Goal: Check status: Check status

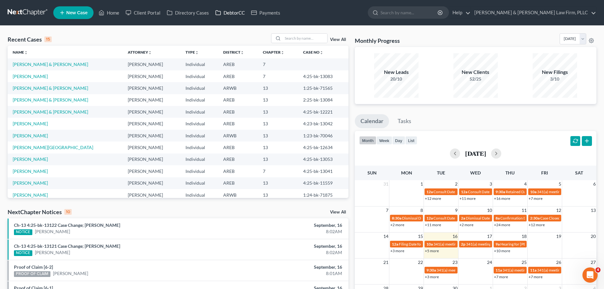
click at [233, 11] on link "DebtorCC" at bounding box center [230, 12] width 36 height 11
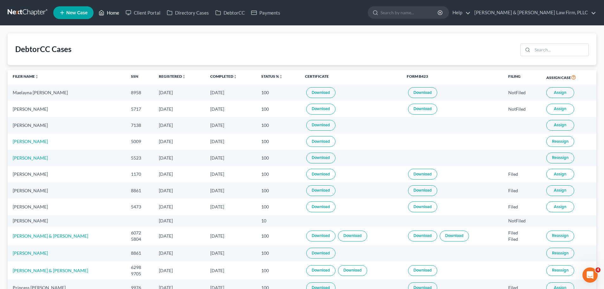
click at [115, 11] on link "Home" at bounding box center [108, 12] width 27 height 11
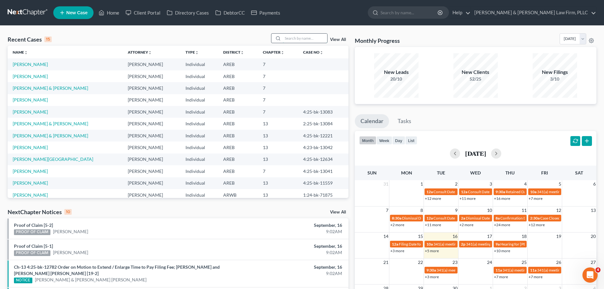
click at [298, 41] on input "search" at bounding box center [305, 38] width 44 height 9
type input "[PERSON_NAME]"
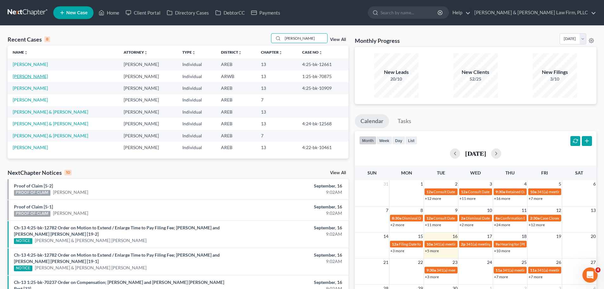
click at [29, 78] on link "[PERSON_NAME]" at bounding box center [30, 76] width 35 height 5
select select "2"
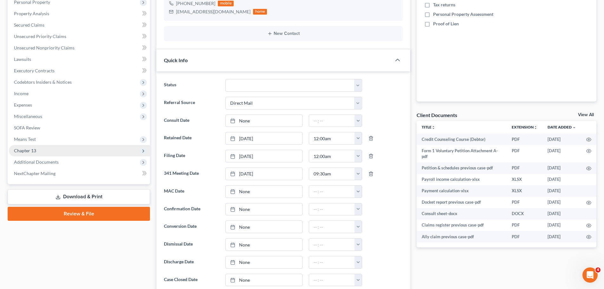
scroll to position [127, 0]
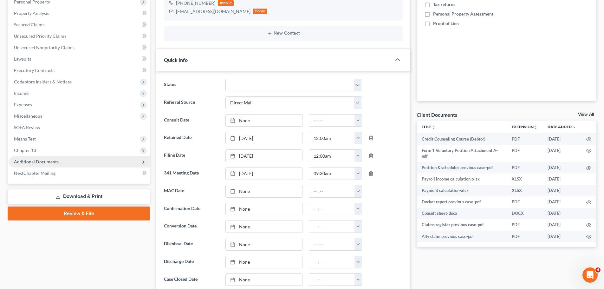
click at [29, 164] on span "Additional Documents" at bounding box center [36, 161] width 45 height 5
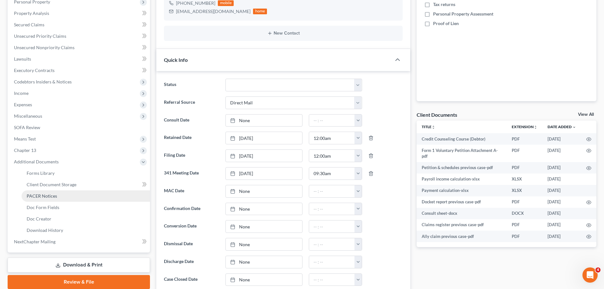
click at [41, 195] on span "PACER Notices" at bounding box center [42, 195] width 30 height 5
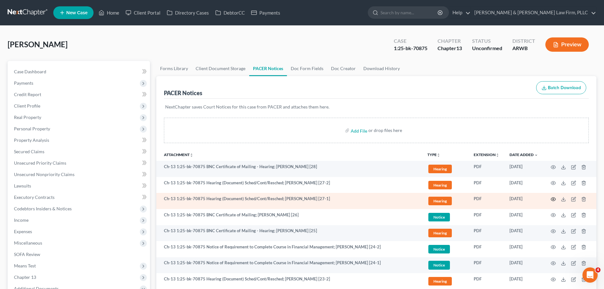
click at [553, 198] on circle "button" at bounding box center [553, 198] width 1 height 1
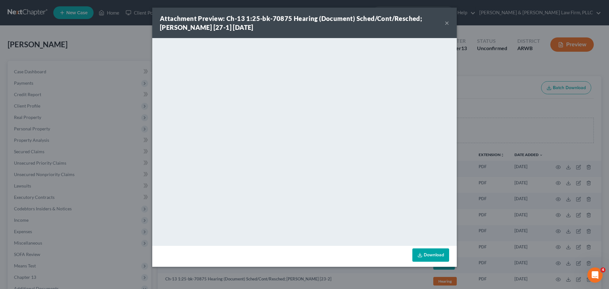
click at [448, 22] on button "×" at bounding box center [446, 23] width 4 height 8
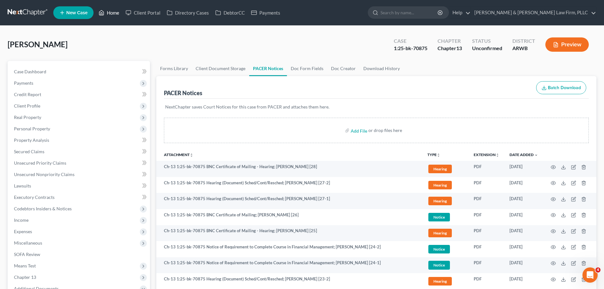
click at [102, 10] on icon at bounding box center [102, 13] width 6 height 8
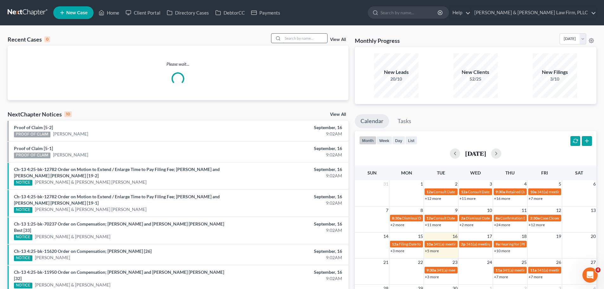
click at [304, 38] on input "search" at bounding box center [305, 38] width 44 height 9
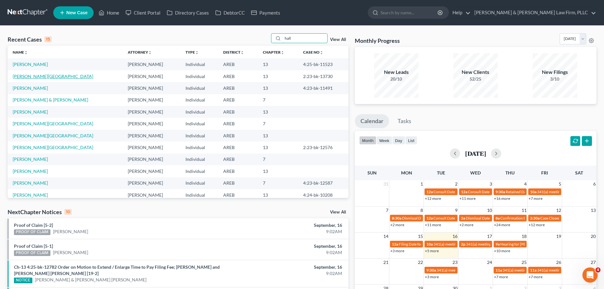
type input "hall"
click at [28, 76] on link "[PERSON_NAME][GEOGRAPHIC_DATA]" at bounding box center [53, 76] width 81 height 5
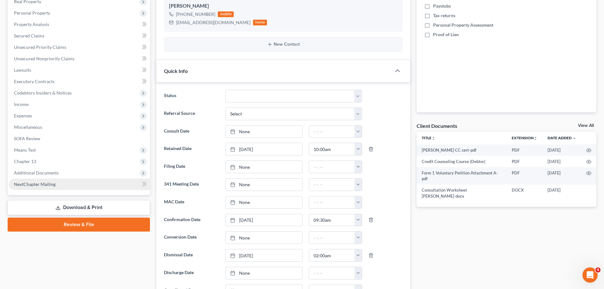
scroll to position [127, 0]
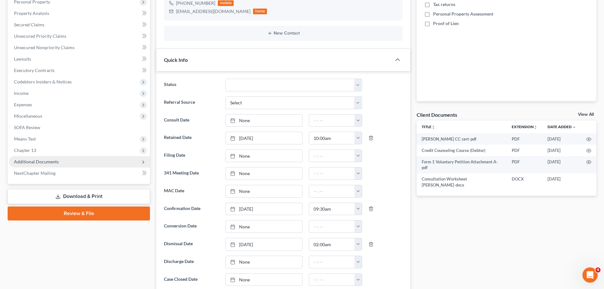
click at [51, 160] on span "Additional Documents" at bounding box center [36, 161] width 45 height 5
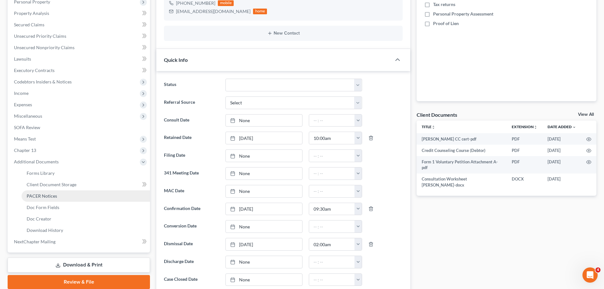
click at [45, 195] on span "PACER Notices" at bounding box center [42, 195] width 30 height 5
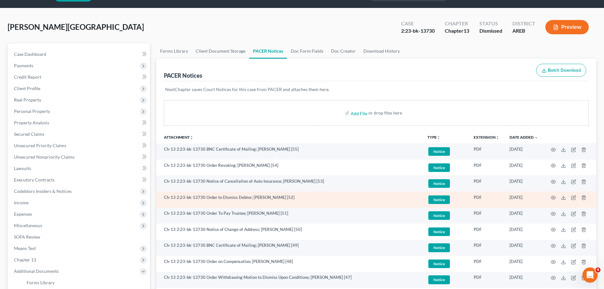
scroll to position [32, 0]
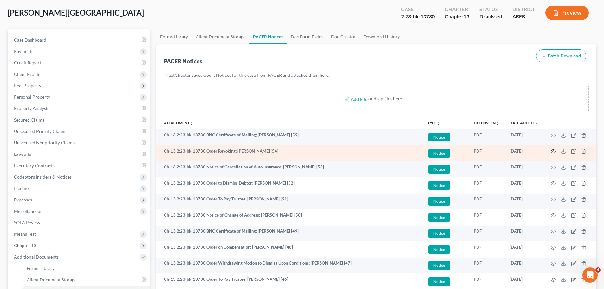
click at [552, 152] on icon "button" at bounding box center [553, 151] width 5 height 5
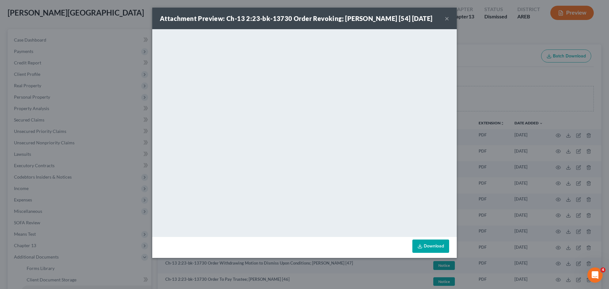
click at [444, 18] on button "×" at bounding box center [446, 19] width 4 height 8
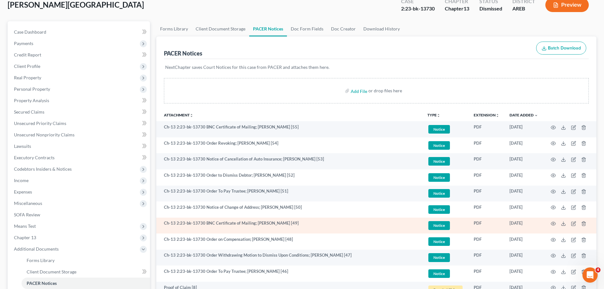
scroll to position [63, 0]
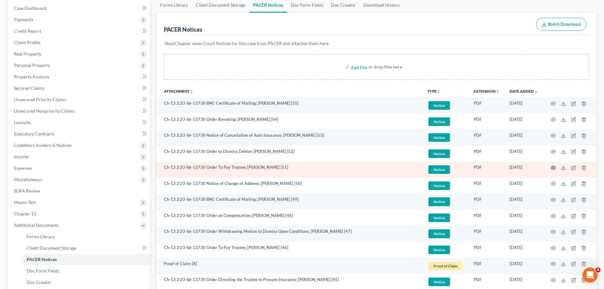
click at [552, 170] on icon "button" at bounding box center [553, 167] width 5 height 5
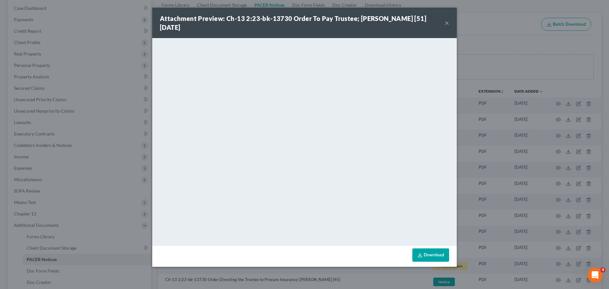
click at [447, 23] on button "×" at bounding box center [446, 23] width 4 height 8
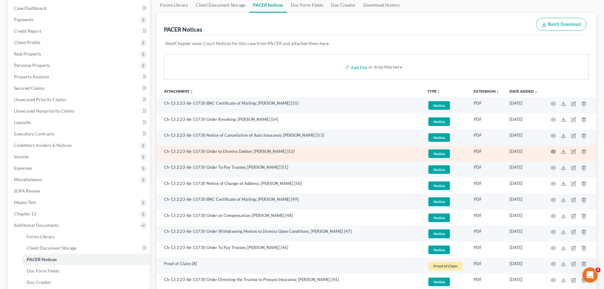
click at [554, 152] on circle "button" at bounding box center [553, 151] width 1 height 1
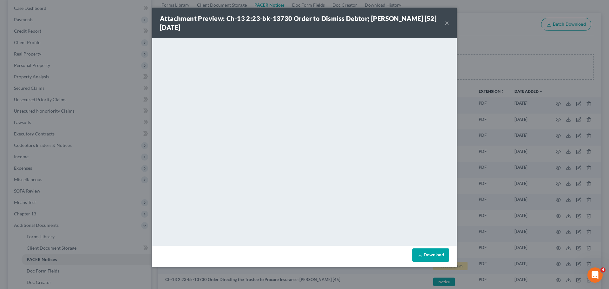
click at [448, 23] on button "×" at bounding box center [446, 23] width 4 height 8
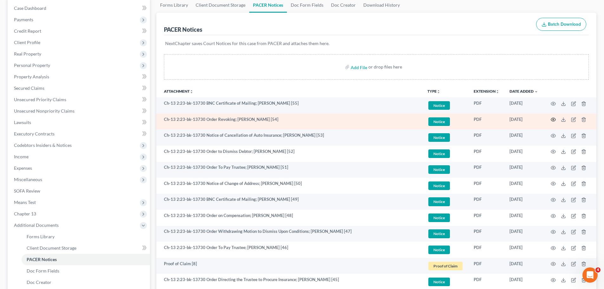
click at [552, 120] on icon "button" at bounding box center [553, 119] width 5 height 5
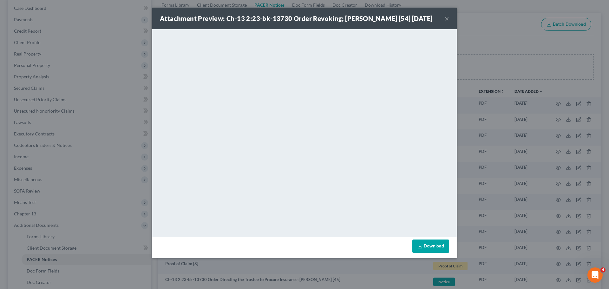
click at [448, 18] on button "×" at bounding box center [446, 19] width 4 height 8
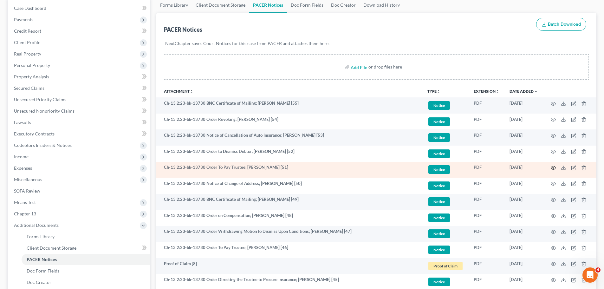
click at [553, 167] on circle "button" at bounding box center [553, 167] width 1 height 1
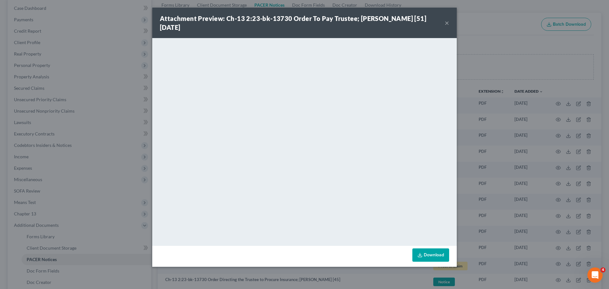
click at [447, 21] on button "×" at bounding box center [446, 23] width 4 height 8
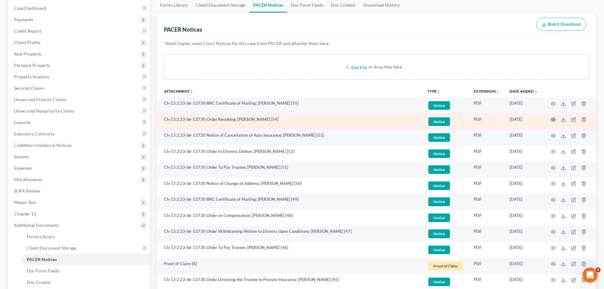
click at [551, 120] on icon "button" at bounding box center [553, 119] width 5 height 5
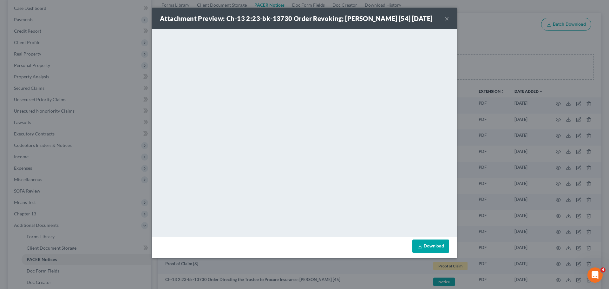
click at [445, 19] on button "×" at bounding box center [446, 19] width 4 height 8
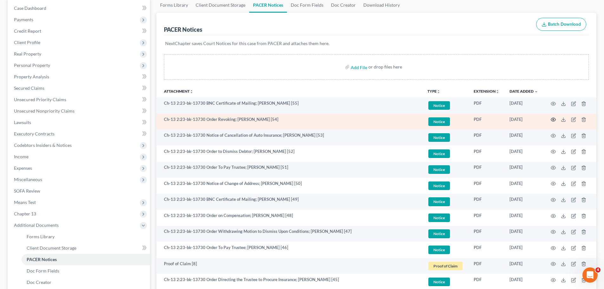
click at [554, 119] on icon "button" at bounding box center [553, 119] width 5 height 5
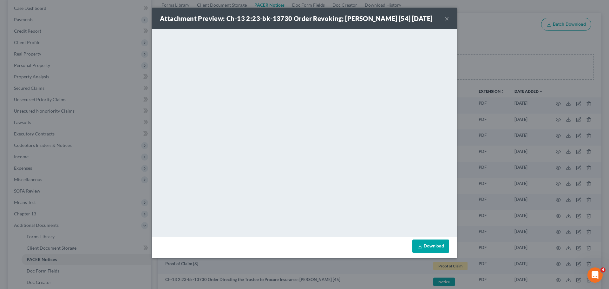
click at [448, 18] on button "×" at bounding box center [446, 19] width 4 height 8
